Goal: Information Seeking & Learning: Learn about a topic

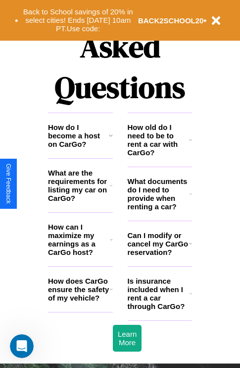
scroll to position [1201, 0]
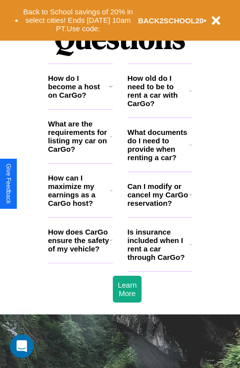
click at [111, 90] on icon at bounding box center [111, 86] width 4 height 8
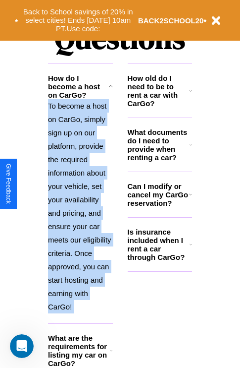
click at [80, 209] on p "To become a host on CarGo, simply sign up on our platform, provide the required…" at bounding box center [80, 206] width 65 height 214
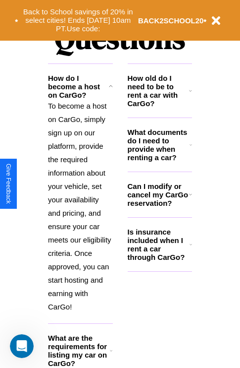
click at [160, 161] on h3 "What documents do I need to provide when renting a car?" at bounding box center [159, 145] width 62 height 34
click at [191, 149] on icon at bounding box center [191, 145] width 2 height 8
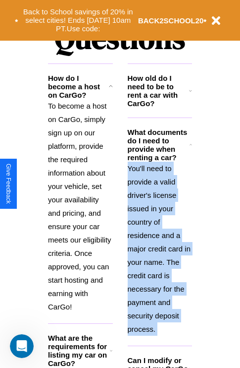
scroll to position [1295, 0]
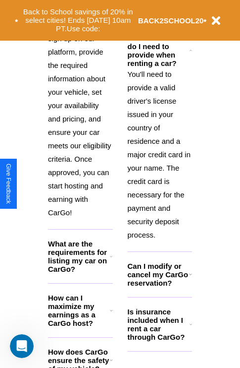
click at [160, 340] on h3 "Is insurance included when I rent a car through CarGo?" at bounding box center [159, 324] width 62 height 34
click at [111, 260] on icon at bounding box center [111, 256] width 2 height 8
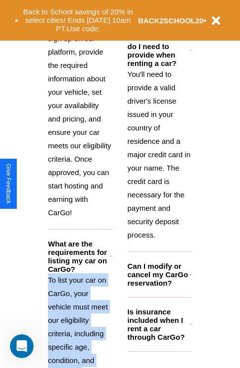
scroll to position [1509, 0]
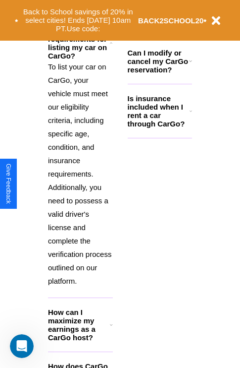
click at [80, 341] on h3 "How can I maximize my earnings as a CarGo host?" at bounding box center [79, 325] width 62 height 34
